Goal: Task Accomplishment & Management: Manage account settings

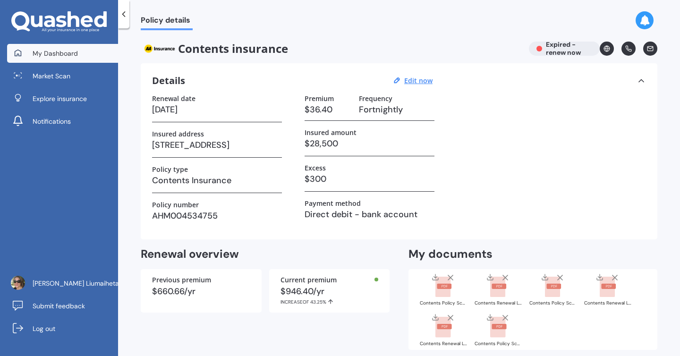
click at [59, 52] on span "My Dashboard" at bounding box center [55, 53] width 45 height 9
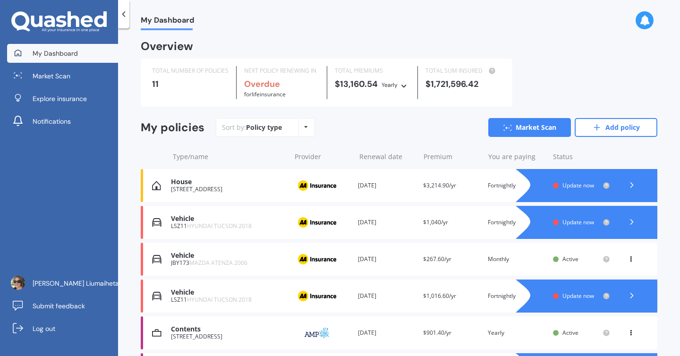
click at [627, 221] on icon at bounding box center [631, 221] width 9 height 9
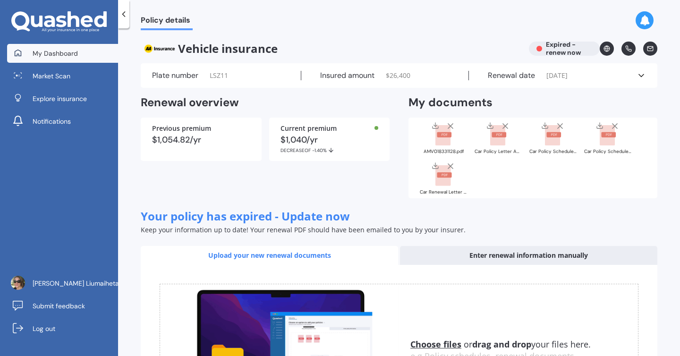
click at [64, 52] on span "My Dashboard" at bounding box center [55, 53] width 45 height 9
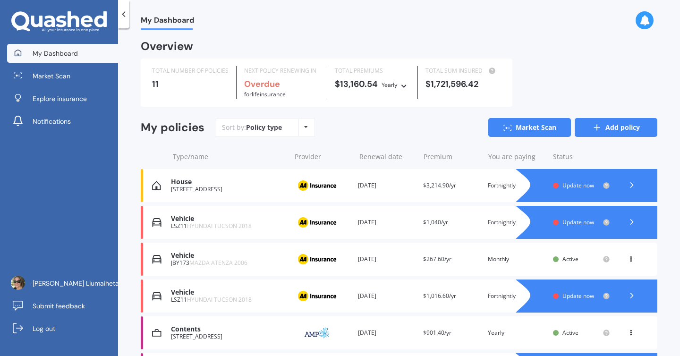
click at [612, 129] on link "Add policy" at bounding box center [616, 127] width 83 height 19
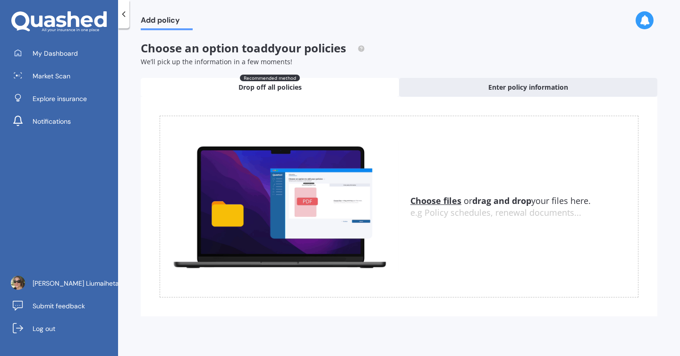
click at [447, 202] on u "Choose files" at bounding box center [435, 200] width 51 height 11
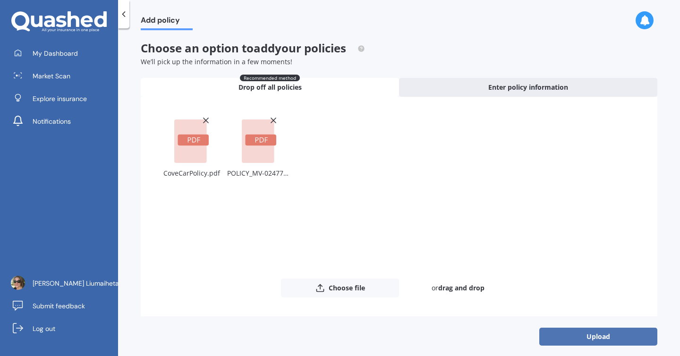
click at [591, 341] on button "Upload" at bounding box center [598, 337] width 118 height 18
